Goal: Task Accomplishment & Management: Manage account settings

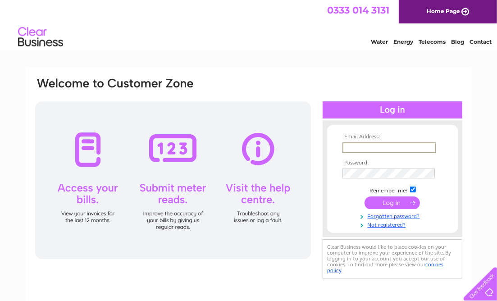
click at [382, 149] on input "text" at bounding box center [390, 147] width 94 height 11
click at [424, 147] on input "accounts@borderspetrescue.org" at bounding box center [390, 147] width 94 height 11
type input "a"
click at [430, 148] on input "charitymanager@borderspetrescue.org" at bounding box center [390, 147] width 94 height 11
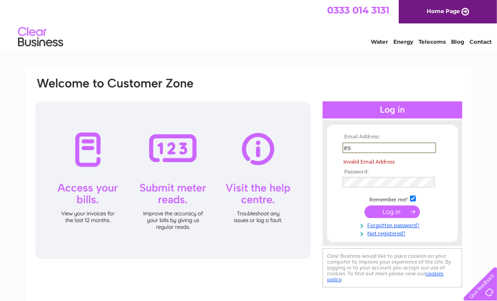
type input "e"
paste input "Utilitybills321"
type input "U"
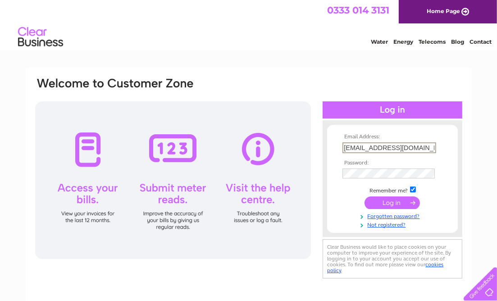
click at [390, 147] on input "charitymanager@borderspetrescue.org" at bounding box center [390, 147] width 94 height 11
type input "treasurer@borderspetrescue.org"
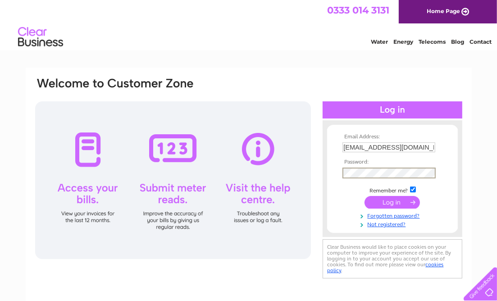
click at [398, 202] on input "submit" at bounding box center [392, 202] width 55 height 13
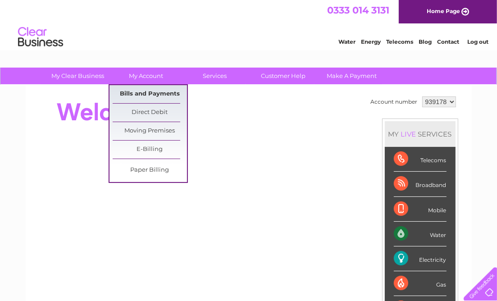
click at [156, 91] on link "Bills and Payments" at bounding box center [150, 94] width 74 height 18
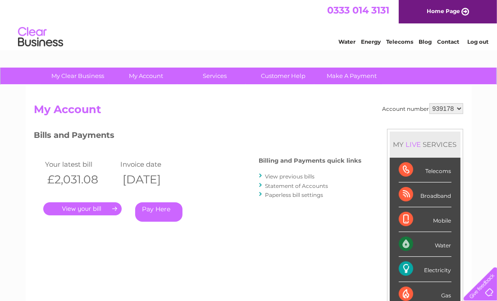
click at [298, 176] on link "View previous bills" at bounding box center [291, 176] width 50 height 7
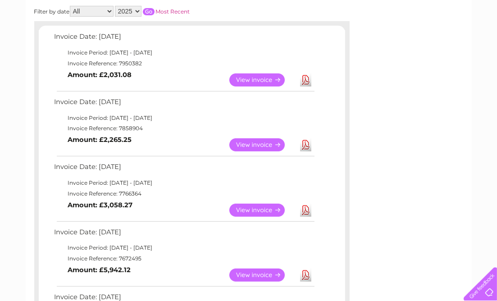
scroll to position [139, 0]
click at [270, 138] on link "View" at bounding box center [262, 144] width 66 height 13
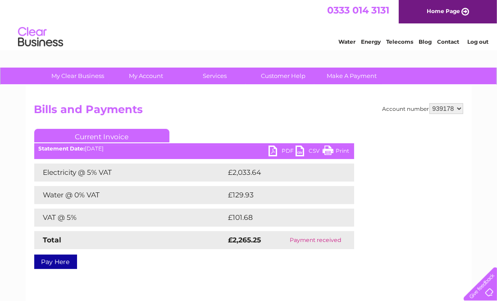
click at [277, 151] on link "PDF" at bounding box center [282, 152] width 27 height 13
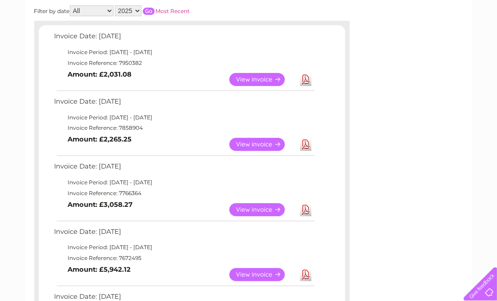
click at [264, 272] on link "View" at bounding box center [262, 274] width 66 height 13
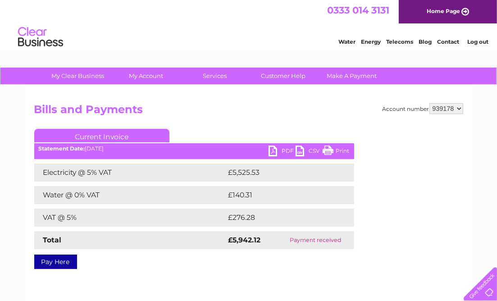
click at [279, 152] on link "PDF" at bounding box center [282, 152] width 27 height 13
